Goal: Task Accomplishment & Management: Use online tool/utility

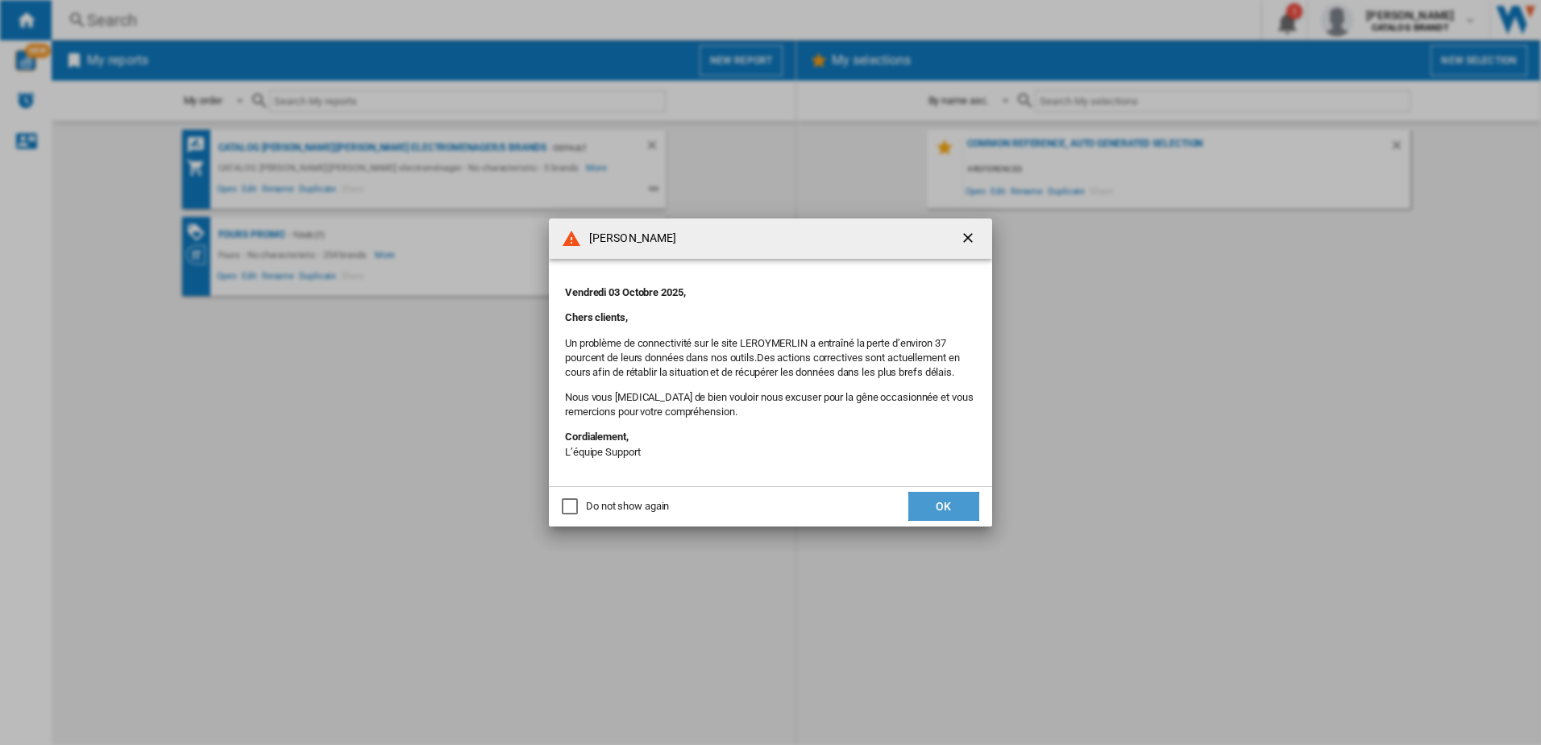
click at [939, 495] on button "OK" at bounding box center [943, 506] width 71 height 29
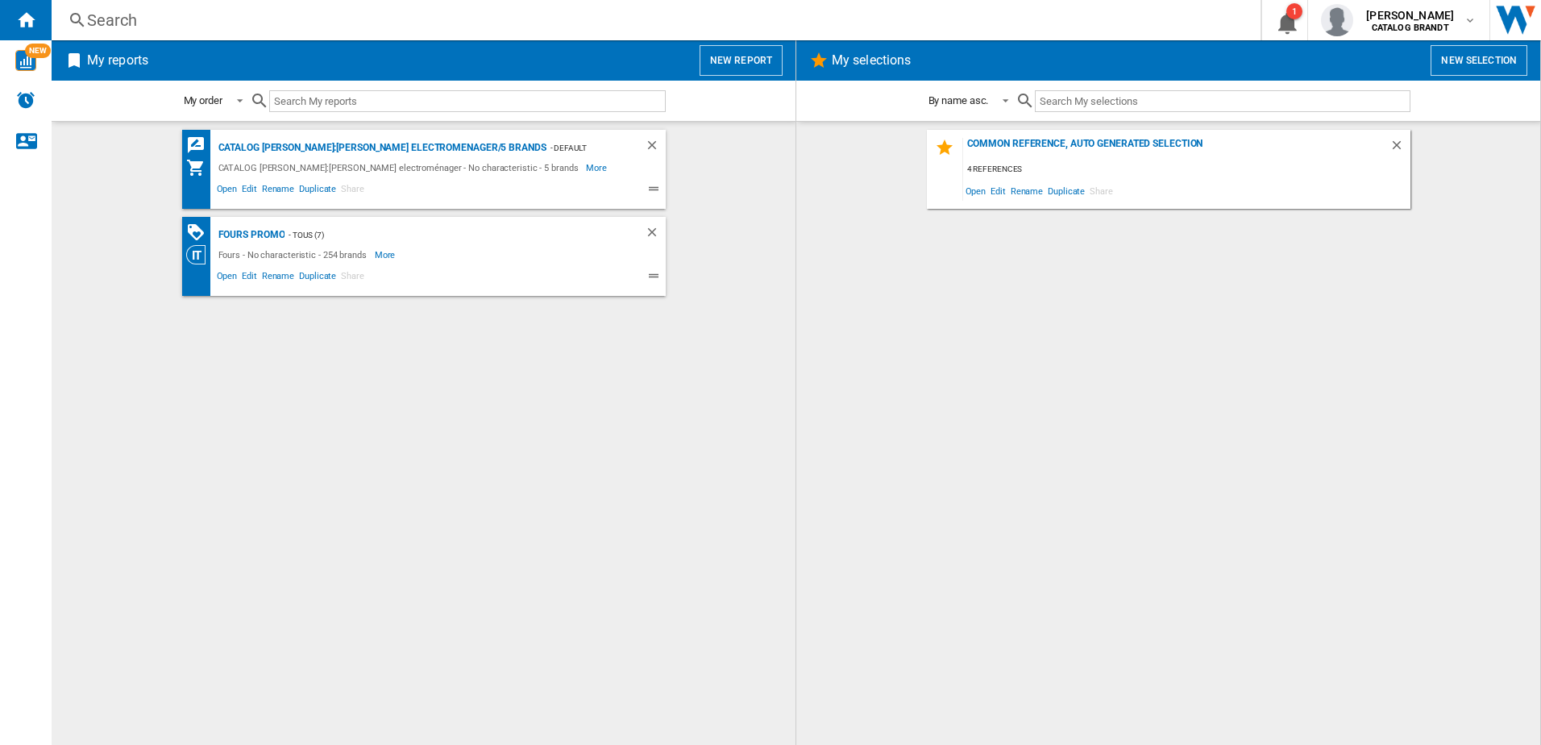
click at [741, 54] on button "New report" at bounding box center [741, 60] width 83 height 31
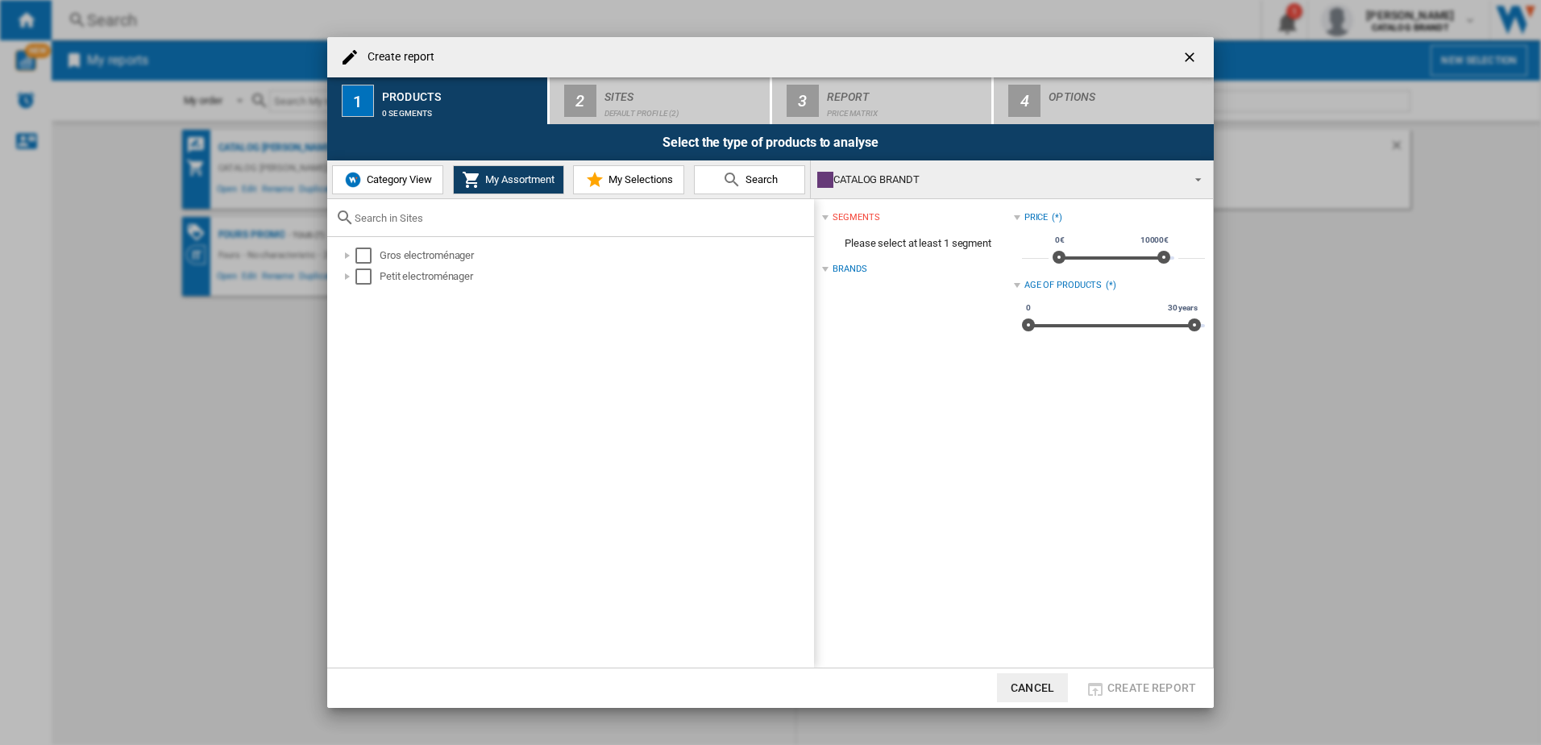
click at [382, 181] on span "Category View" at bounding box center [397, 179] width 69 height 12
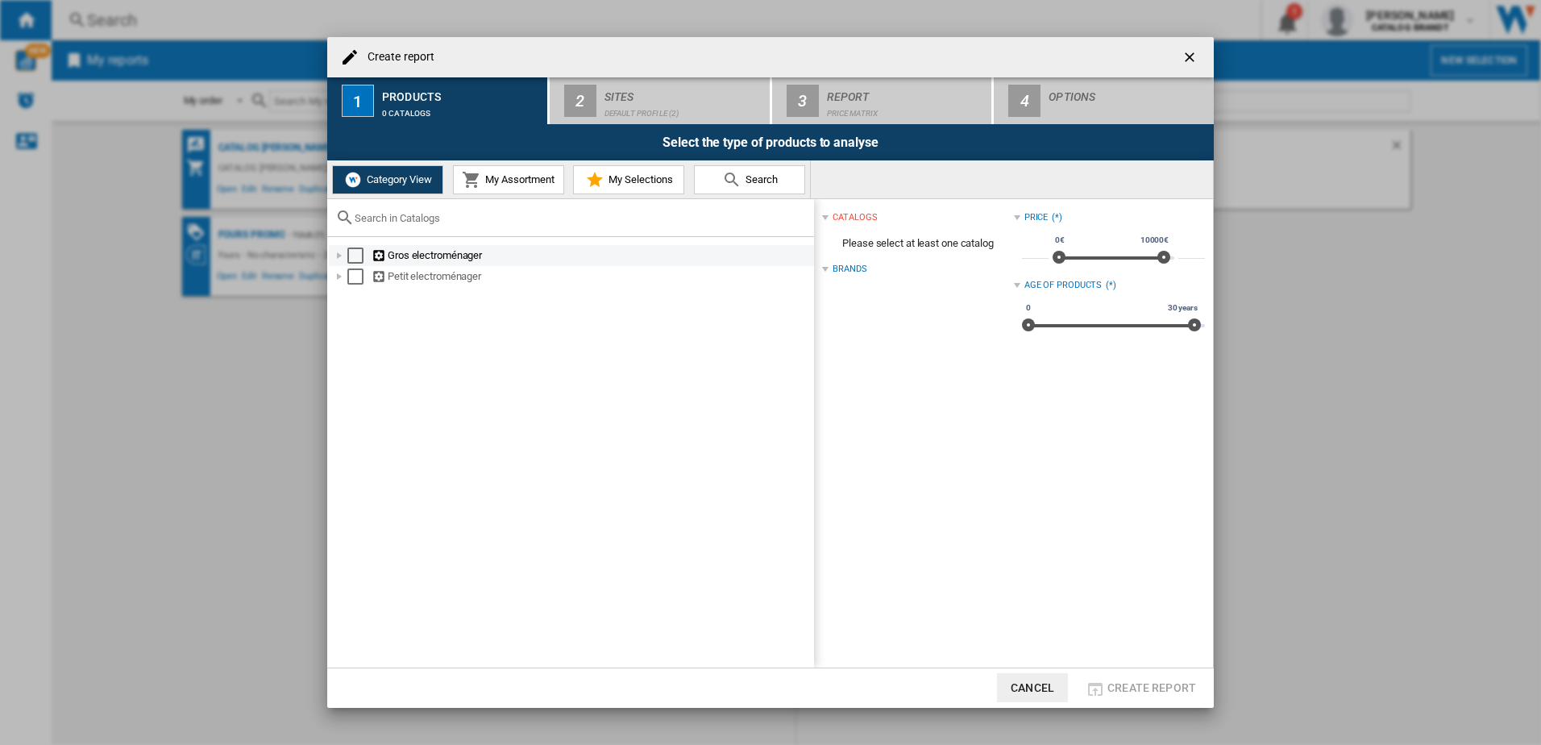
click at [342, 253] on div at bounding box center [339, 255] width 16 height 16
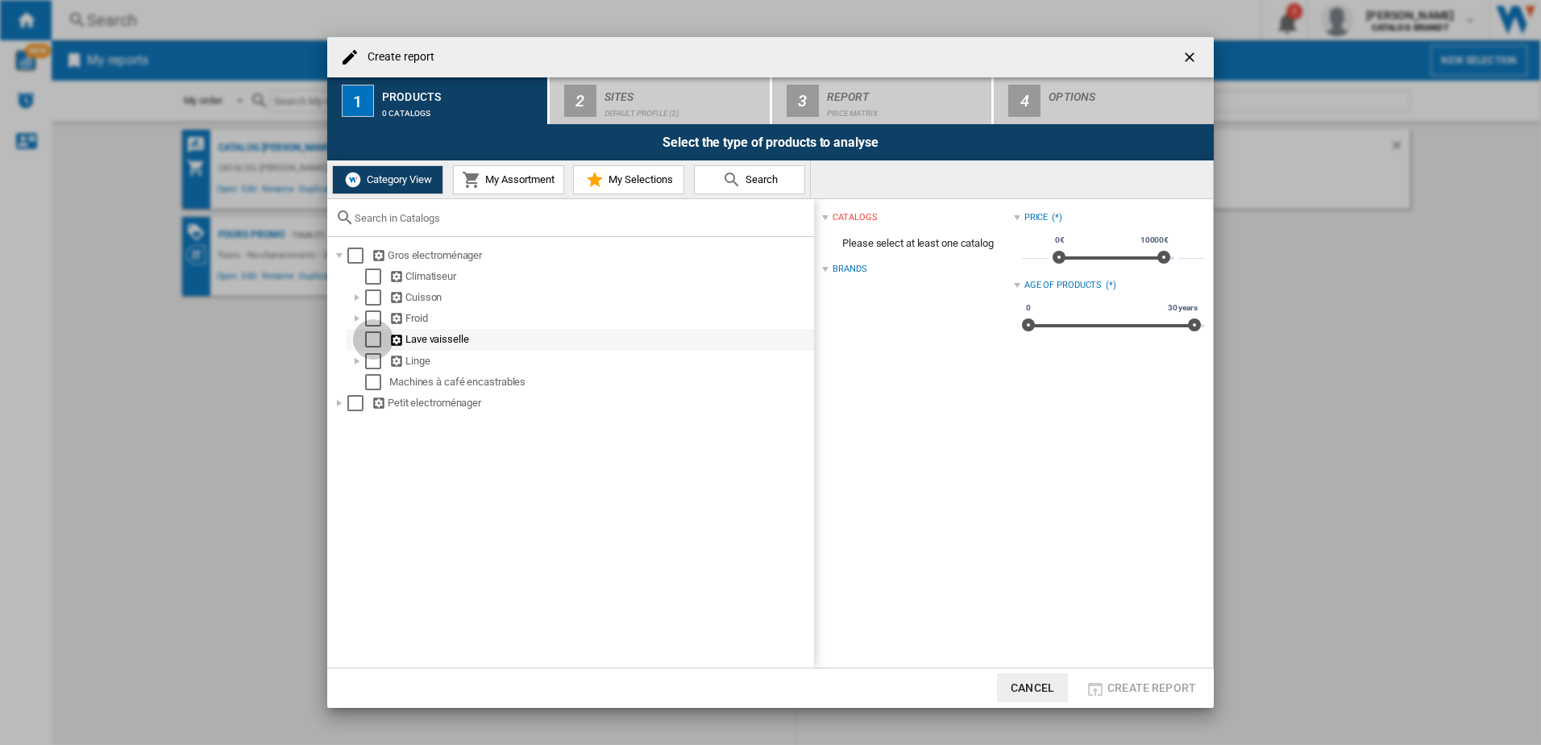
click at [372, 347] on div "Select" at bounding box center [373, 339] width 16 height 16
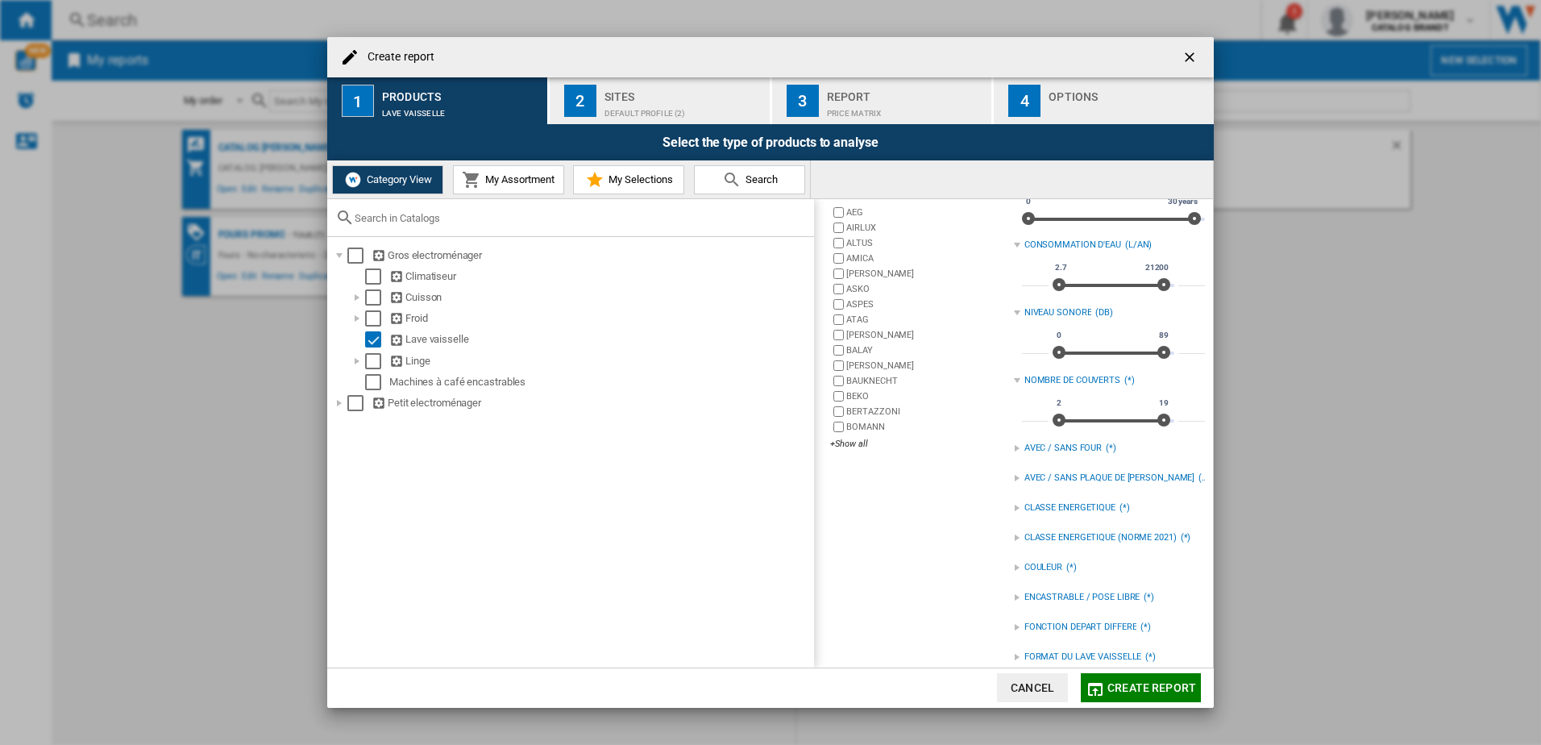
scroll to position [153, 0]
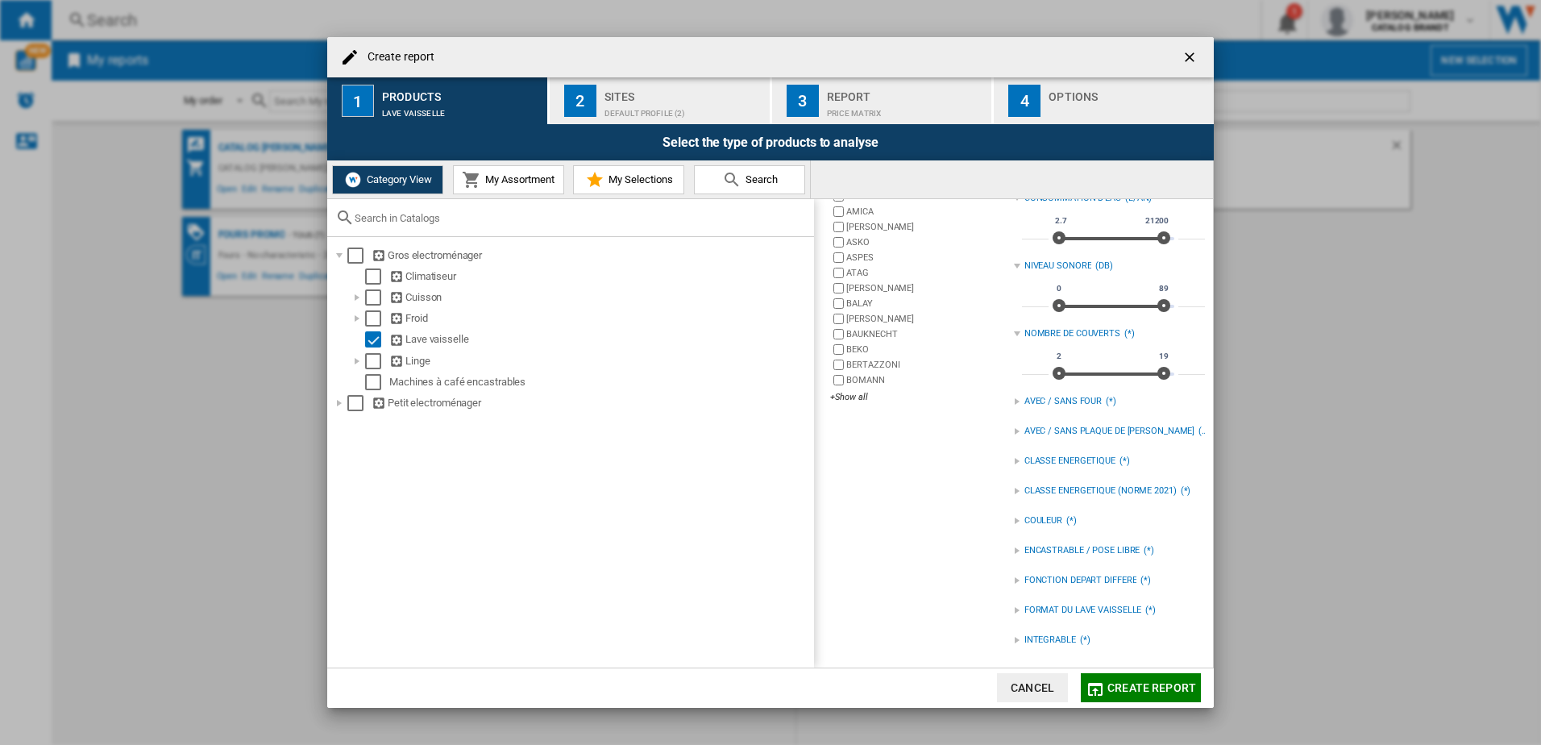
click at [1091, 555] on div "ENCASTRABLE / POSE LIBRE" at bounding box center [1083, 550] width 116 height 13
click at [1162, 688] on span "Create report" at bounding box center [1152, 687] width 89 height 13
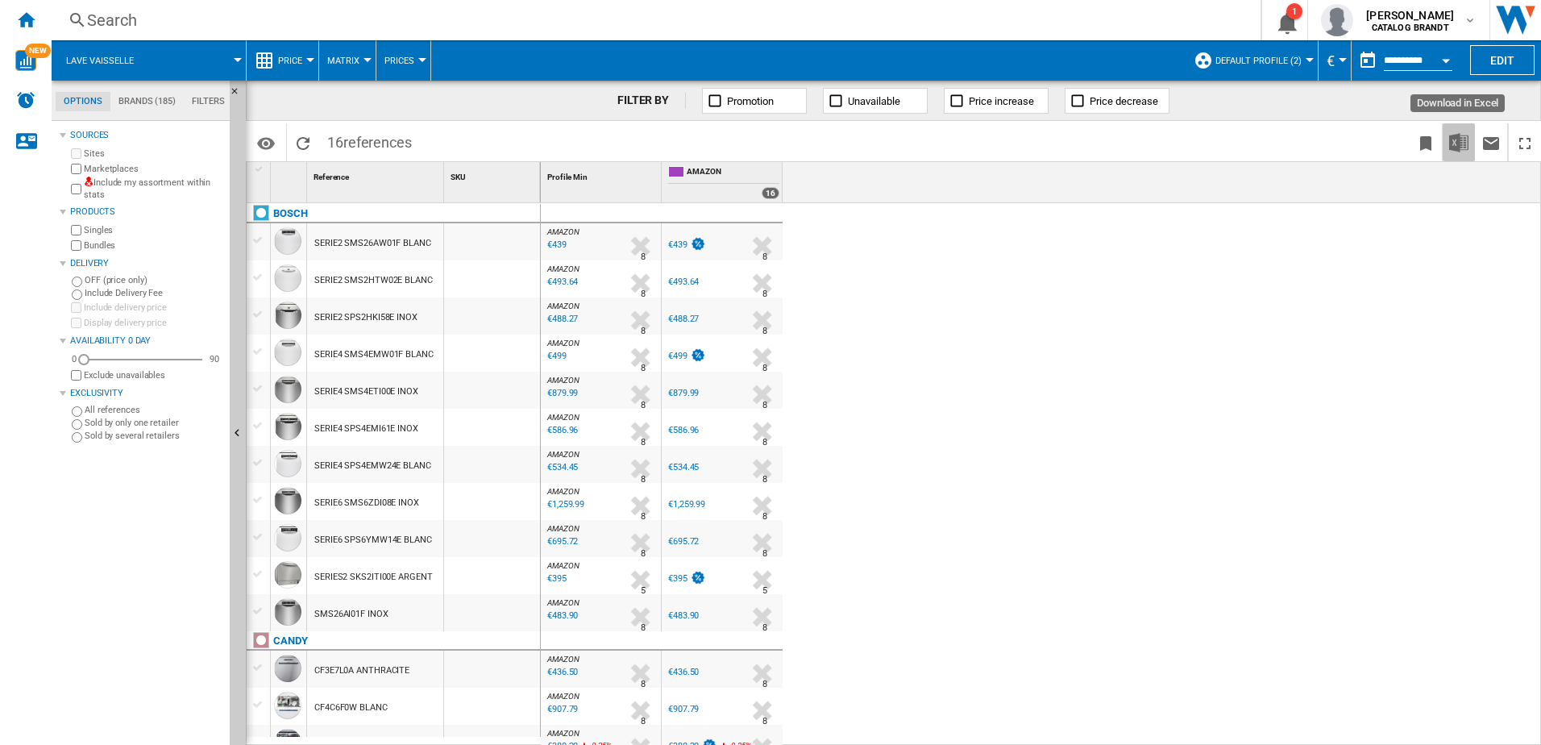
click at [1457, 147] on img "Download in Excel" at bounding box center [1458, 142] width 19 height 19
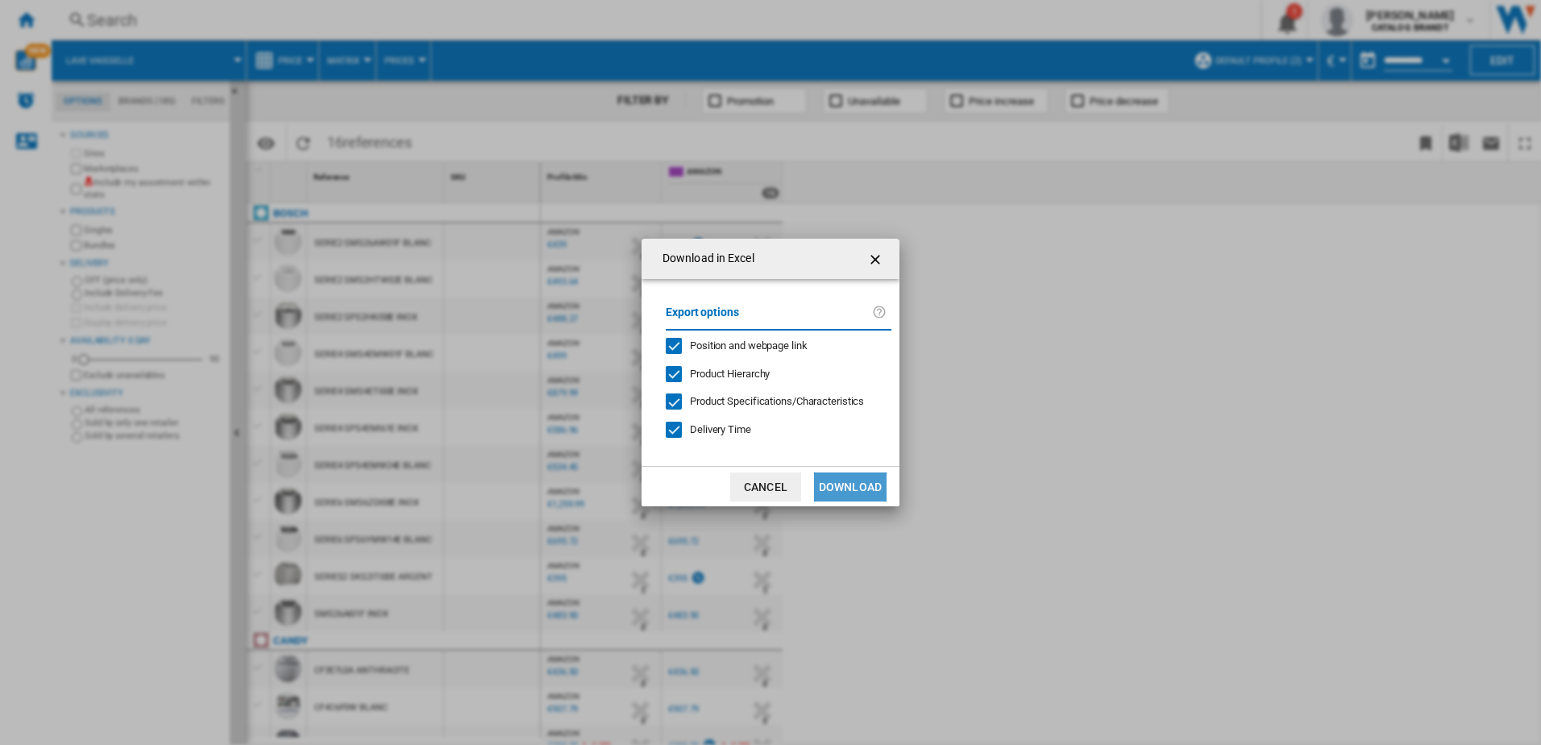
click at [843, 490] on button "Download" at bounding box center [850, 486] width 73 height 29
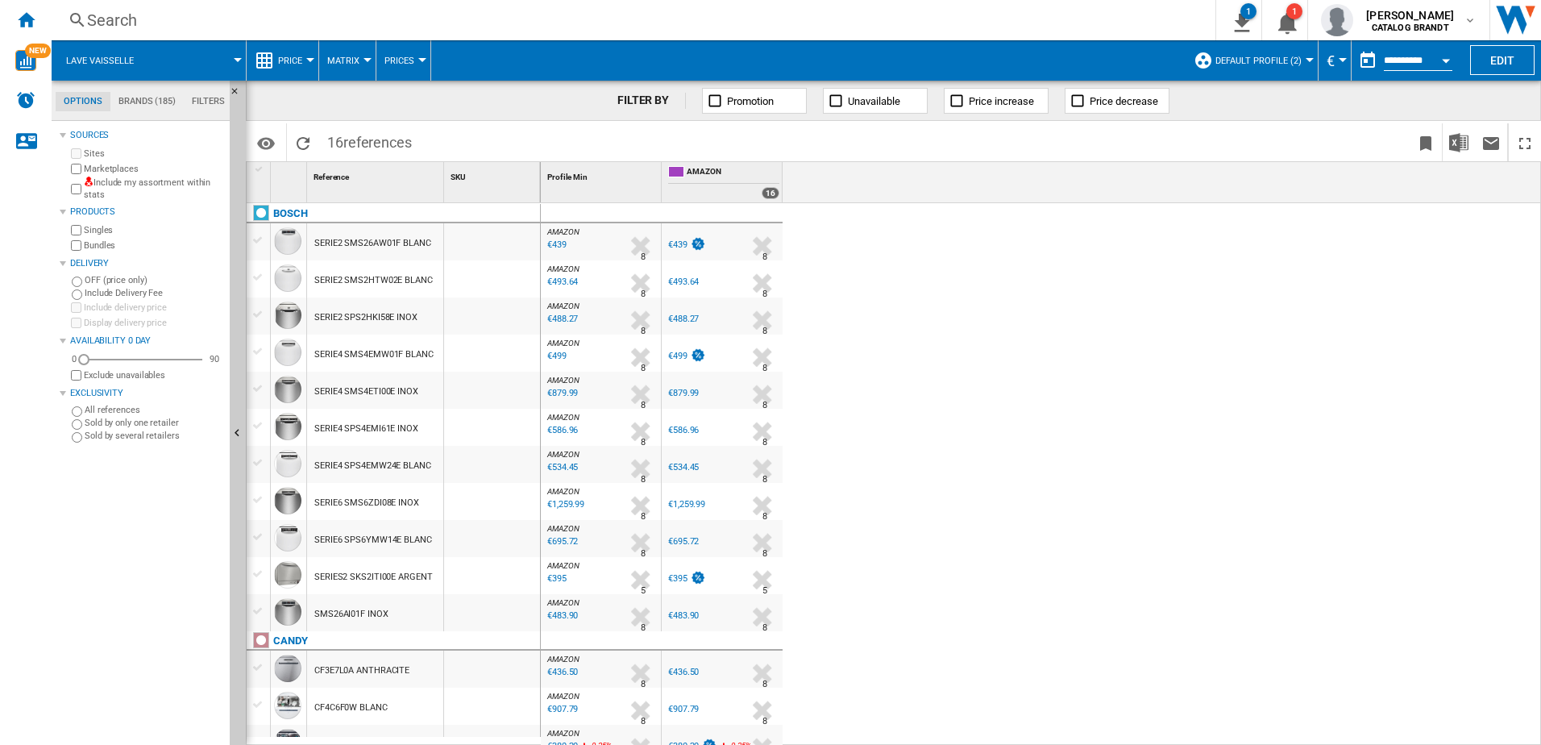
click at [127, 16] on div "Search" at bounding box center [630, 20] width 1087 height 23
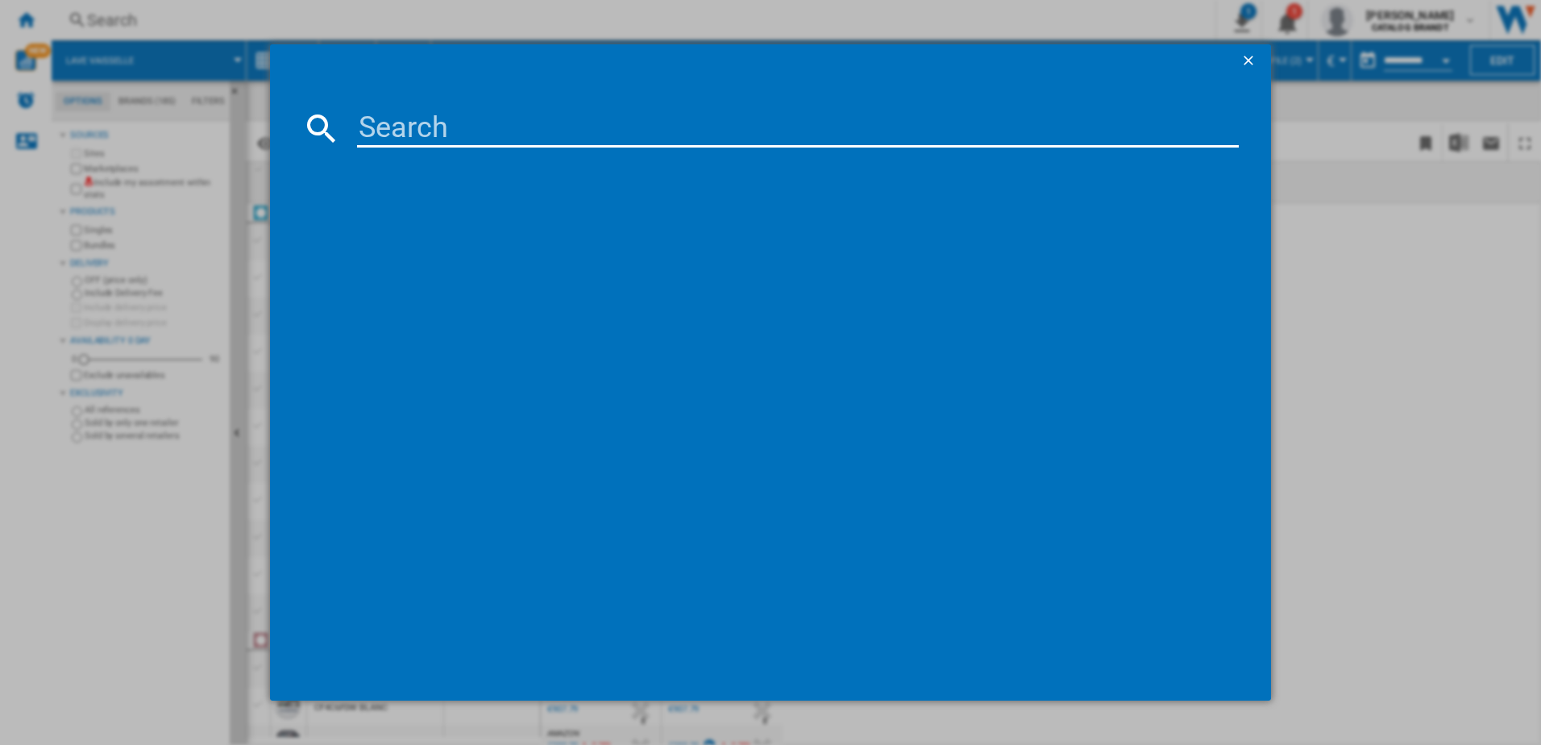
click at [504, 140] on input at bounding box center [798, 128] width 883 height 39
type input "lvc147"
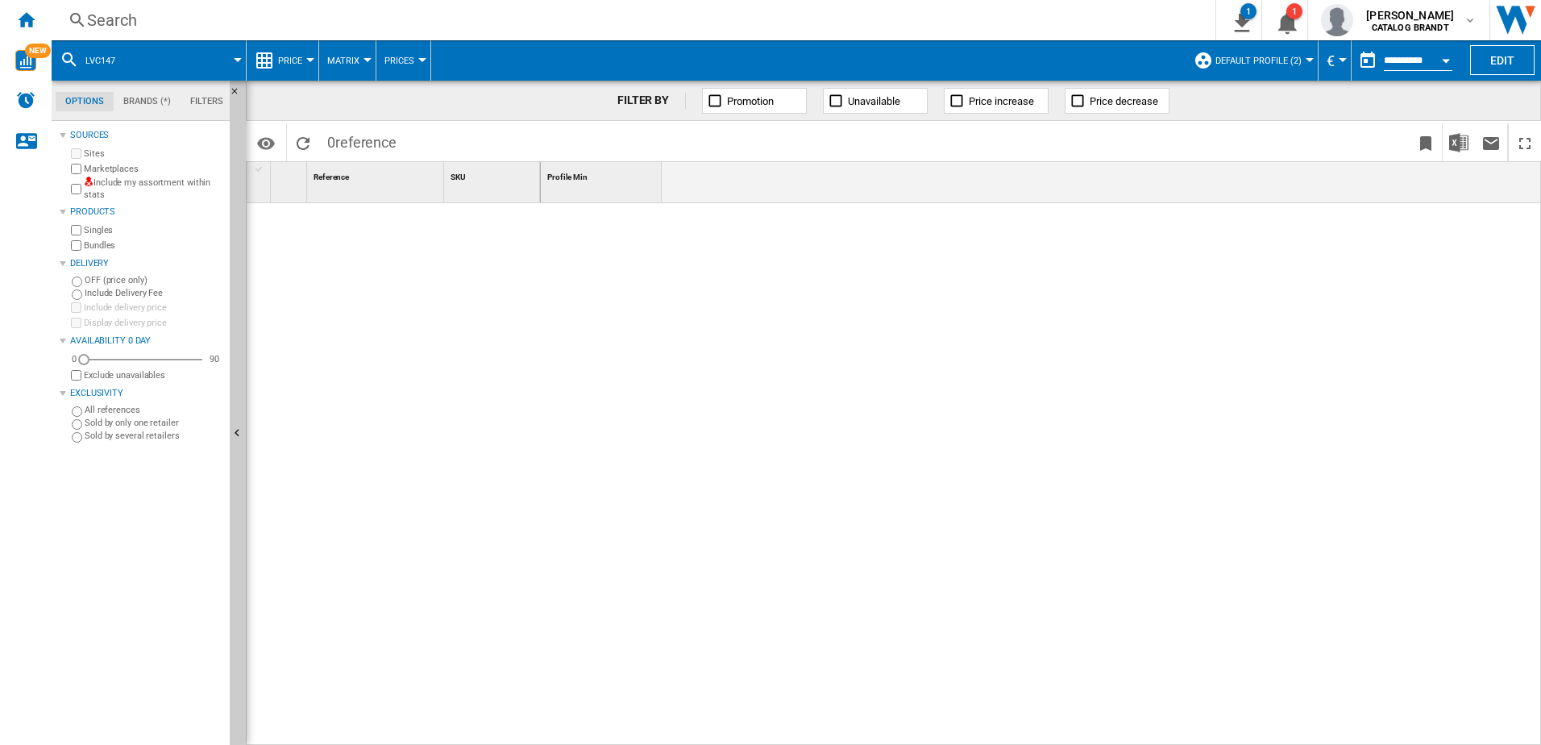
click at [125, 24] on div "Search" at bounding box center [630, 20] width 1087 height 23
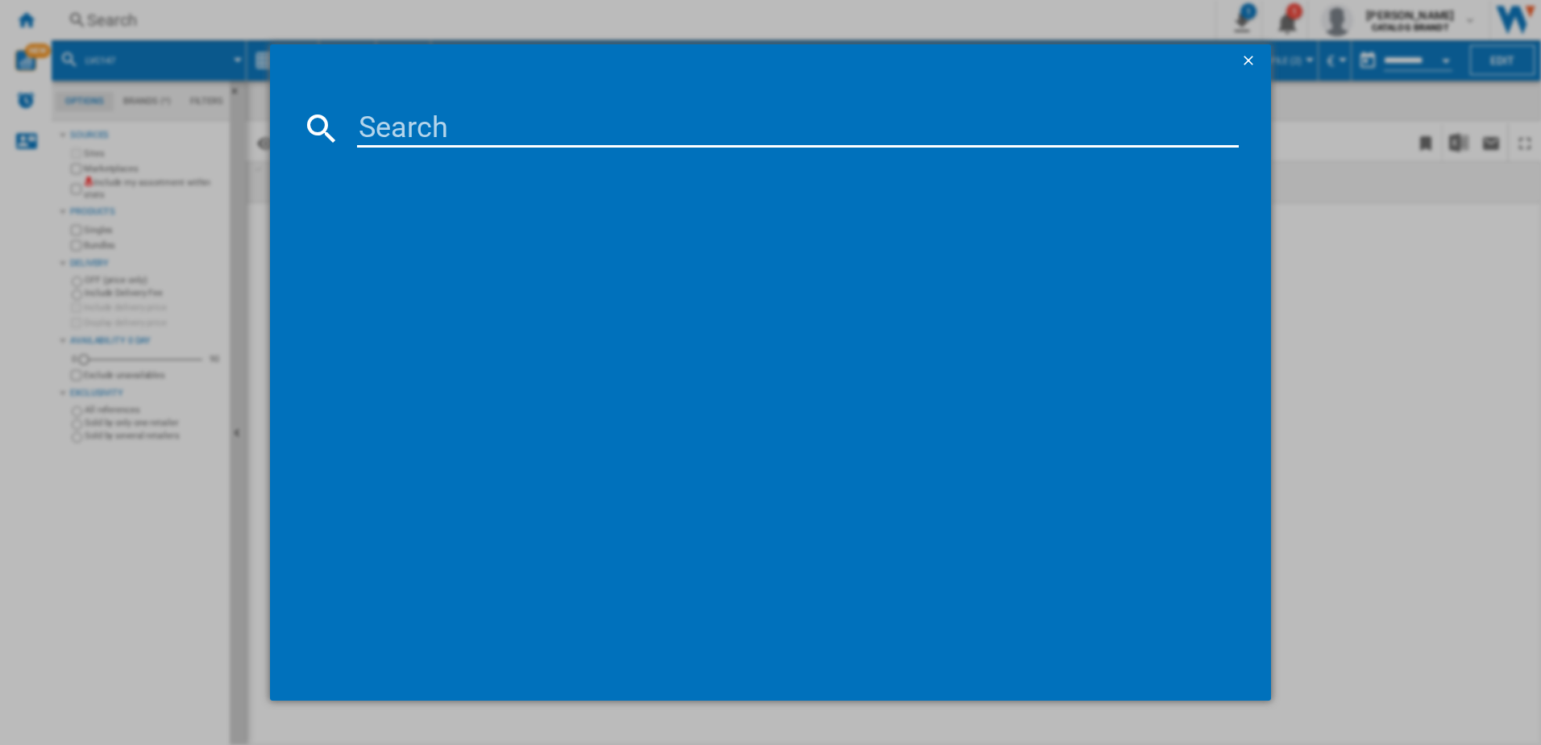
click at [397, 112] on input at bounding box center [798, 128] width 883 height 39
type input "BF3424CW"
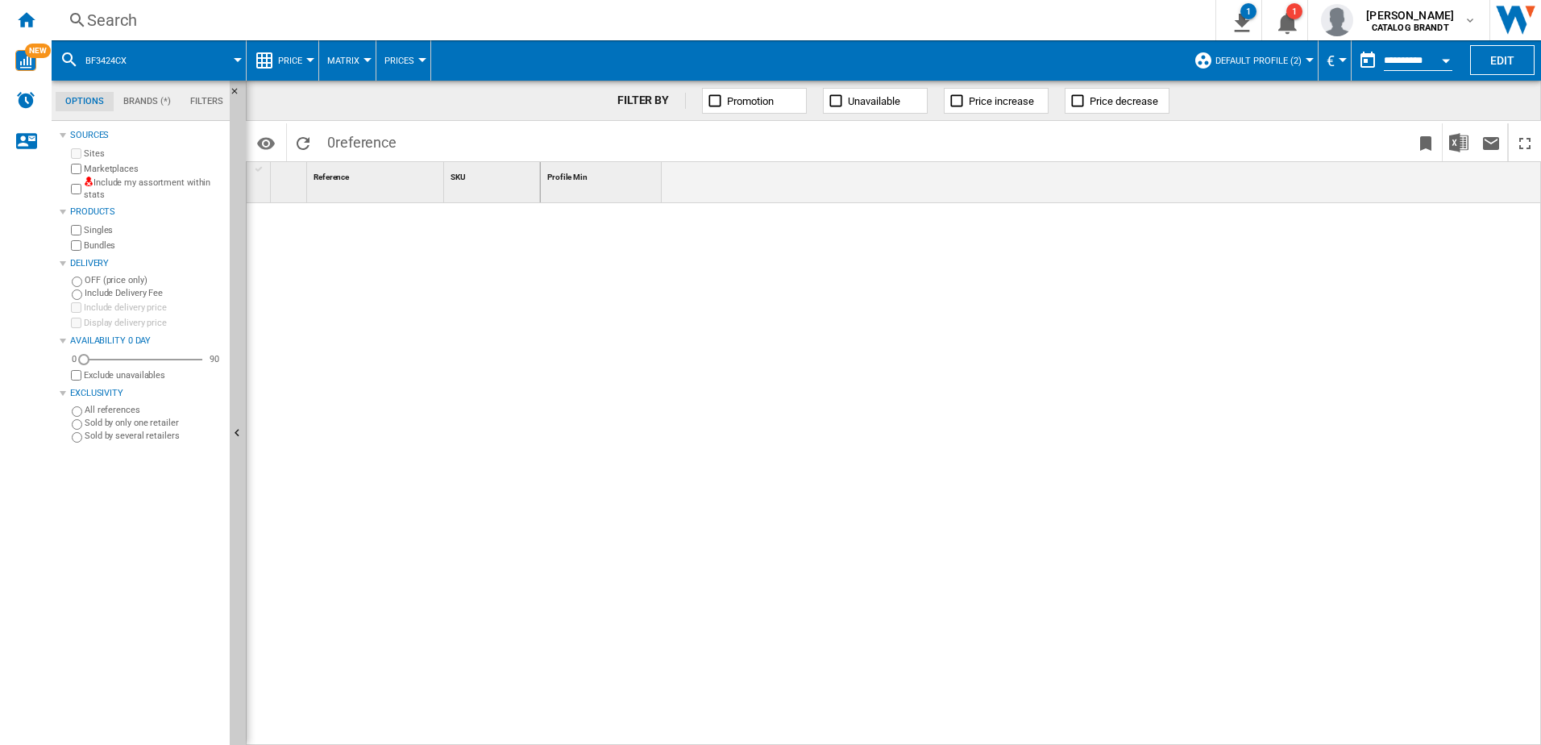
click at [123, 19] on div "Search" at bounding box center [630, 20] width 1087 height 23
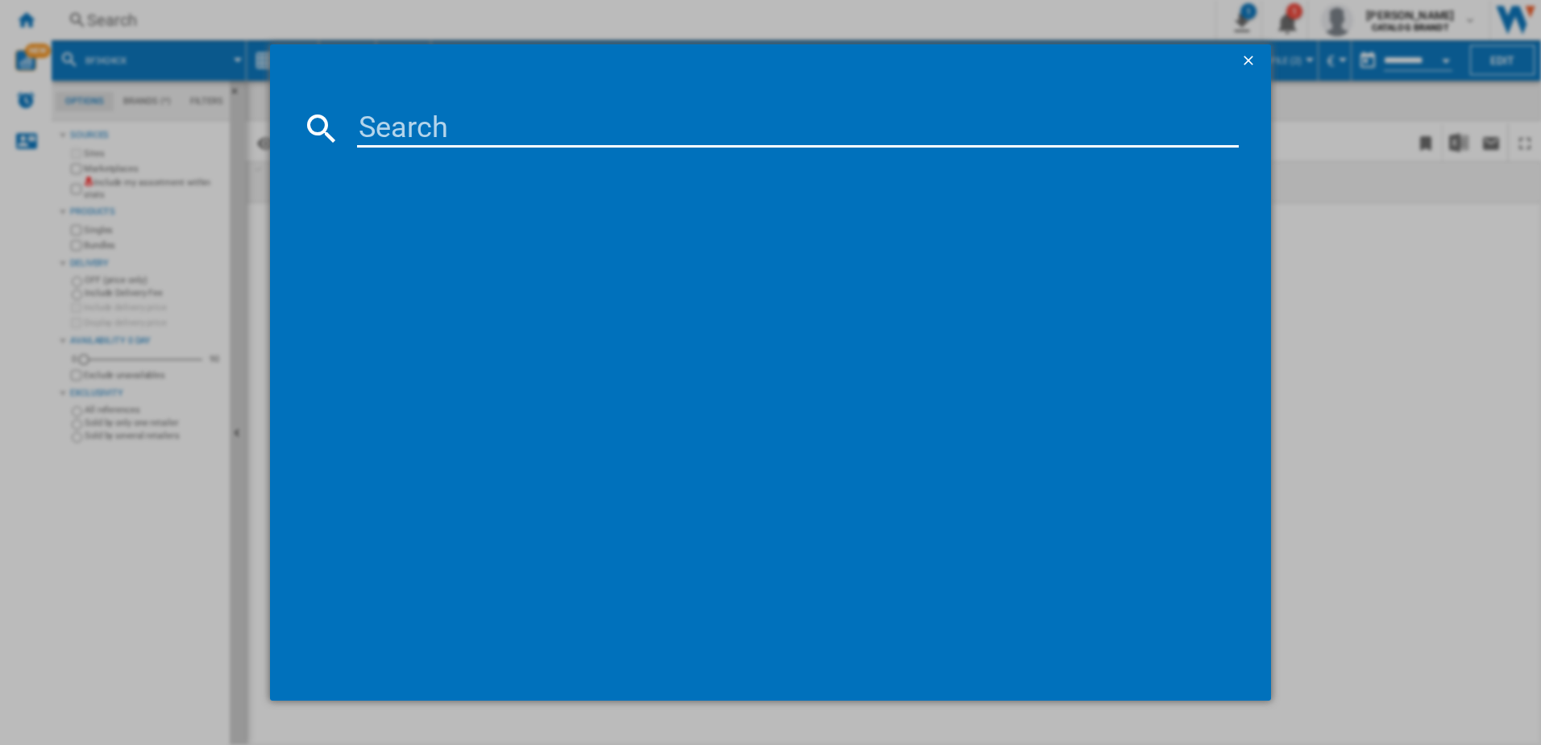
click at [471, 127] on input at bounding box center [798, 128] width 883 height 39
type input "BDFS45DW"
